Goal: Information Seeking & Learning: Learn about a topic

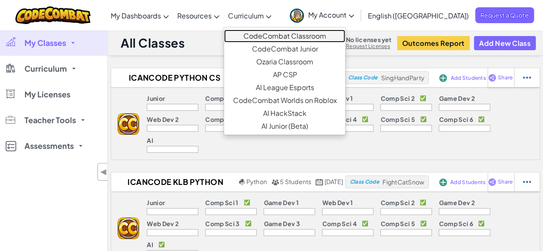
click at [293, 36] on link "CodeCombat Classroom" at bounding box center [284, 36] width 121 height 13
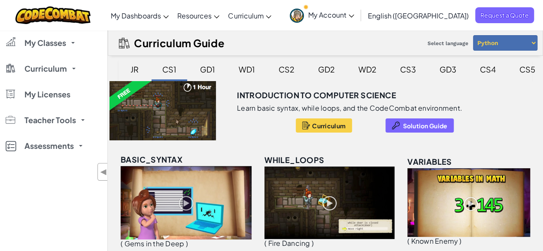
click at [406, 71] on div "CS3" at bounding box center [408, 69] width 33 height 20
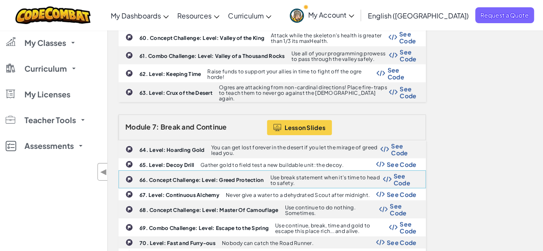
scroll to position [1300, 0]
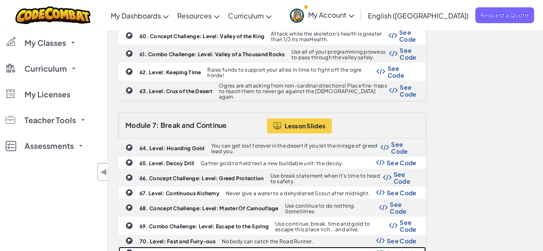
click at [175, 247] on div "71. Level: Sand Mushrooms Drink mushrooms. Eat potions. Oh, vice versa. See Code" at bounding box center [272, 252] width 307 height 11
